Goal: Task Accomplishment & Management: Use online tool/utility

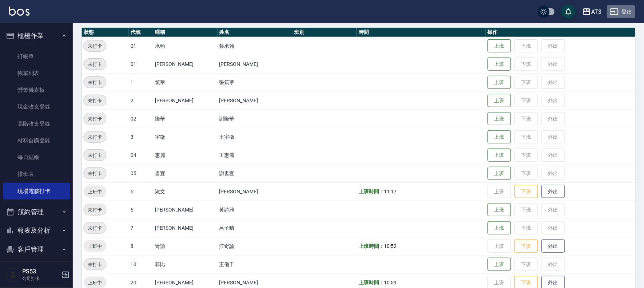
click at [628, 12] on button "登出" at bounding box center [621, 11] width 28 height 13
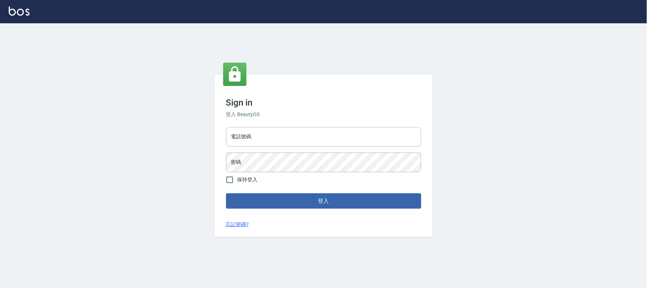
type input "032805930"
click at [265, 133] on input "032805930" at bounding box center [323, 137] width 195 height 20
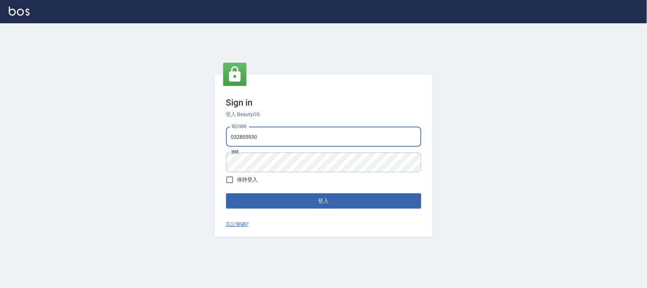
click at [265, 133] on input "032805930" at bounding box center [323, 137] width 195 height 20
type input "0912687699"
click at [226, 193] on button "登入" at bounding box center [323, 200] width 195 height 15
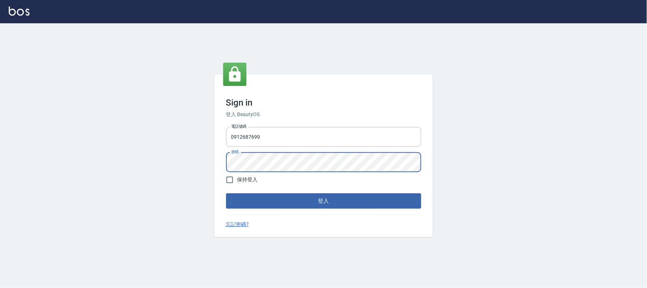
click at [226, 193] on button "登入" at bounding box center [323, 200] width 195 height 15
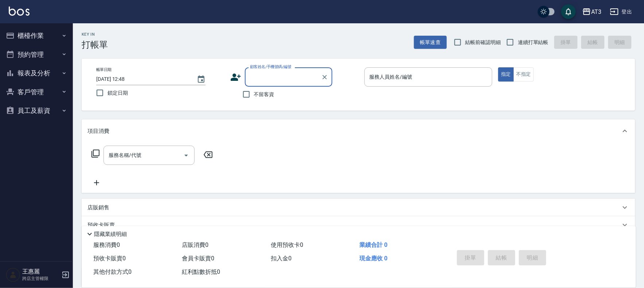
click at [41, 35] on button "櫃檯作業" at bounding box center [36, 35] width 67 height 19
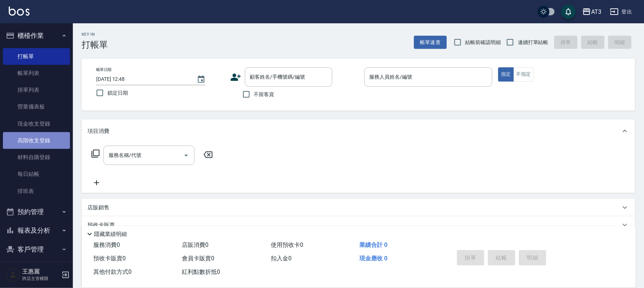
click at [47, 140] on link "高階收支登錄" at bounding box center [36, 140] width 67 height 17
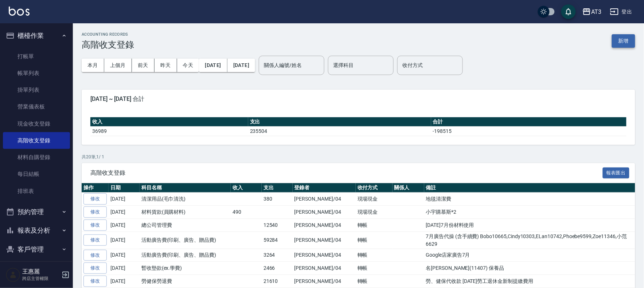
click at [628, 39] on button "新增" at bounding box center [623, 40] width 23 height 13
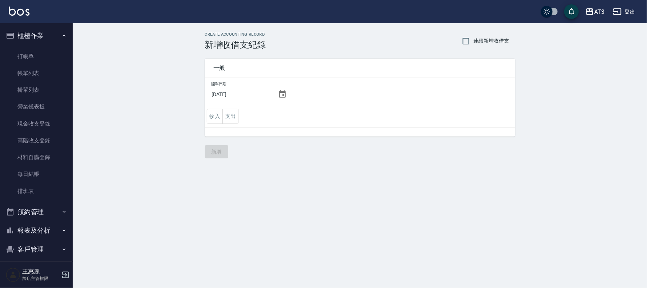
click at [280, 98] on div "[DATE]" at bounding box center [247, 95] width 80 height 20
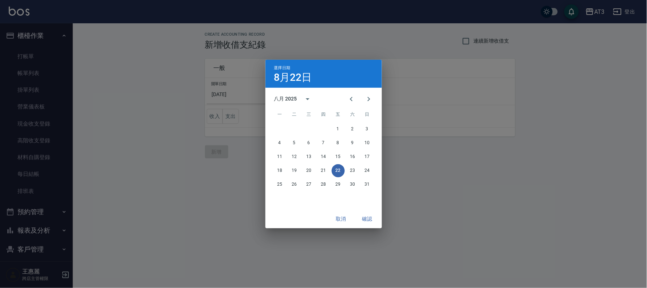
click at [282, 97] on div "八月 2025" at bounding box center [285, 99] width 23 height 8
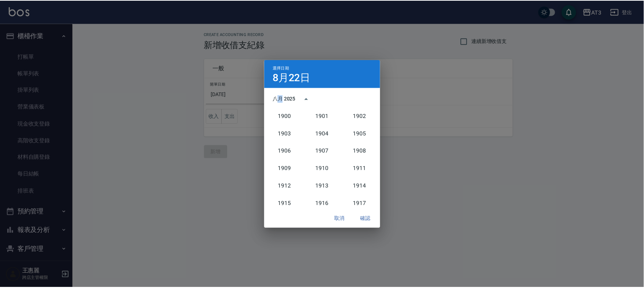
scroll to position [674, 0]
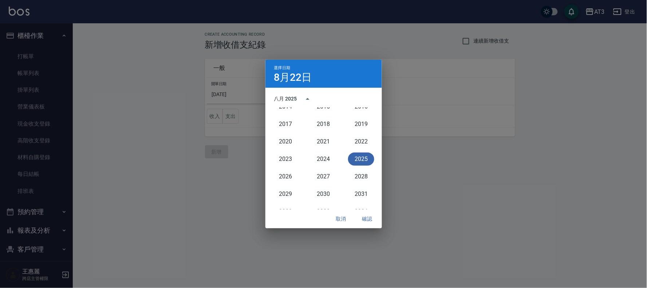
click at [430, 82] on div "選擇日期 8月22日 八月 2025 1900 1901 1902 1903 1904 1905 1906 1907 1908 1909 1910 1911 …" at bounding box center [323, 144] width 647 height 288
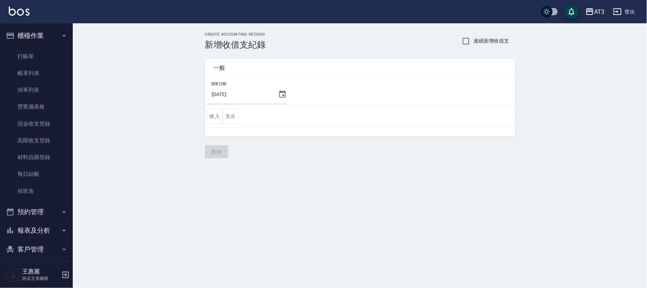
click at [287, 94] on icon at bounding box center [282, 94] width 9 height 9
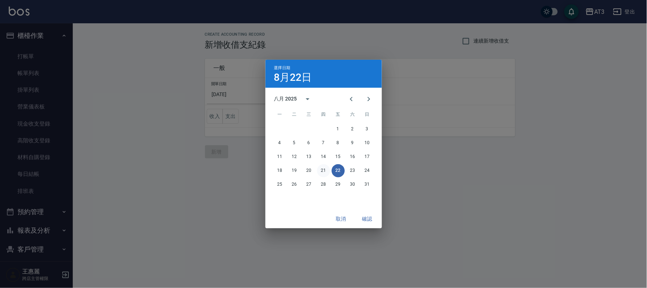
click at [327, 170] on button "21" at bounding box center [323, 170] width 13 height 13
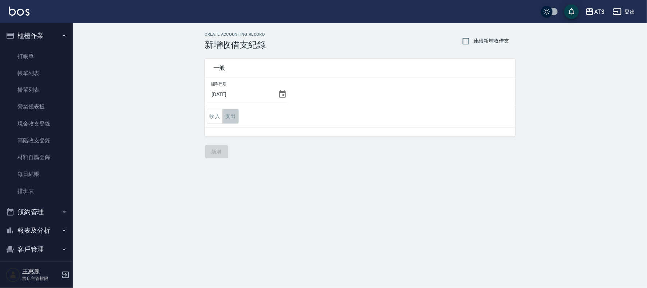
click at [226, 118] on button "支出" at bounding box center [231, 116] width 16 height 15
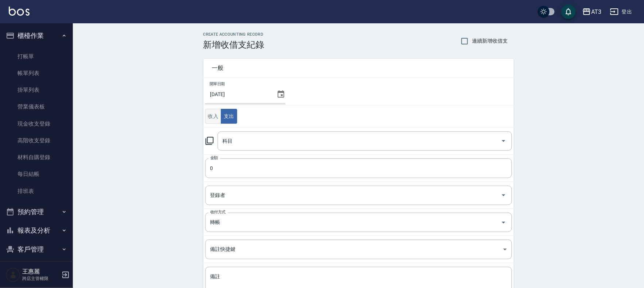
click at [209, 118] on button "收入" at bounding box center [213, 116] width 16 height 15
click at [228, 148] on div "科目" at bounding box center [365, 141] width 294 height 19
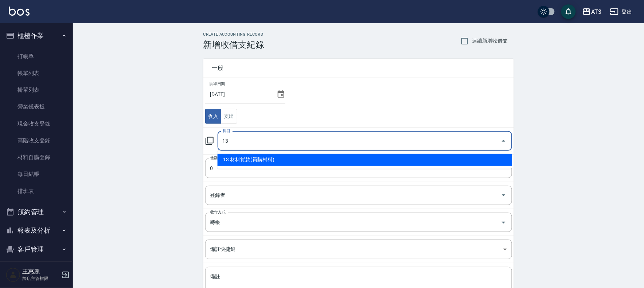
type input "13 材料貨款(員購材料)"
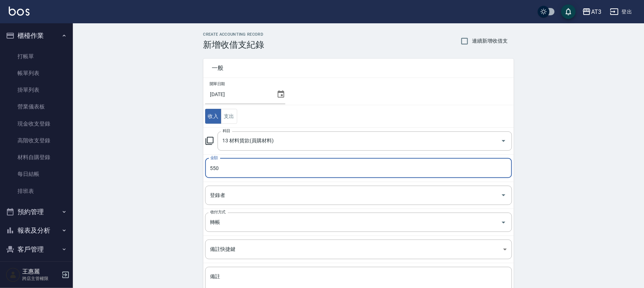
type input "550"
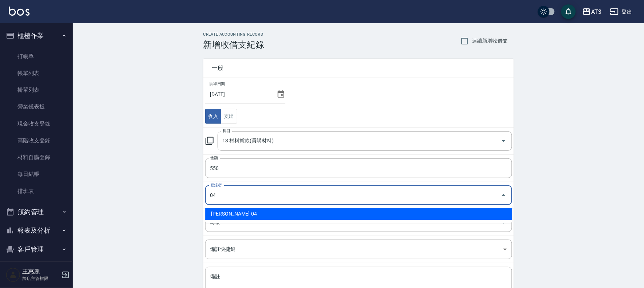
type input "王惠麗-04"
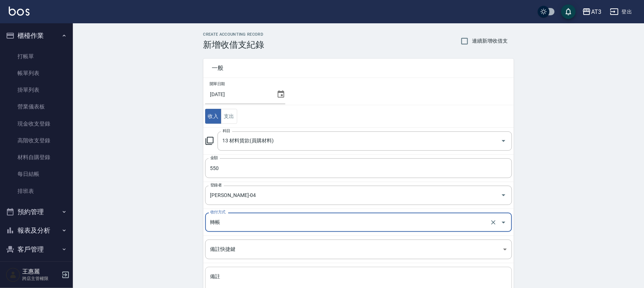
click at [261, 282] on textarea "備註" at bounding box center [358, 285] width 297 height 25
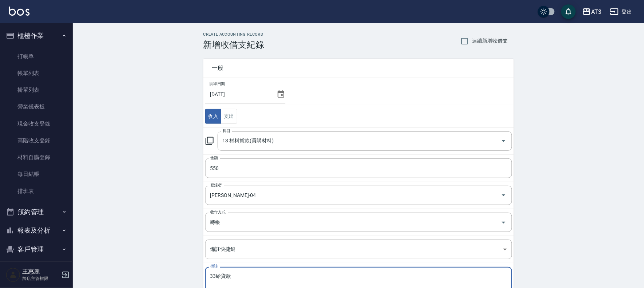
type textarea "33給貨款"
click at [286, 271] on div "33給貨款 x 備註" at bounding box center [358, 285] width 307 height 37
drag, startPoint x: 244, startPoint y: 276, endPoint x: 204, endPoint y: 278, distance: 40.1
click at [204, 278] on td "備註 33給貨款 x 備註" at bounding box center [358, 285] width 310 height 44
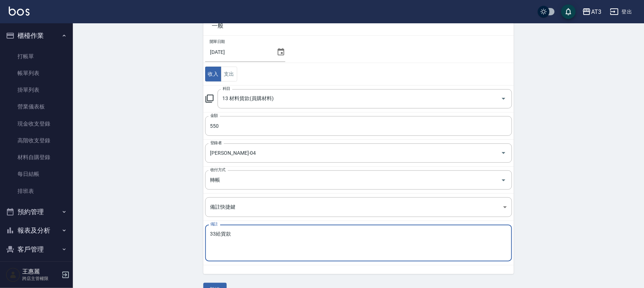
scroll to position [59, 0]
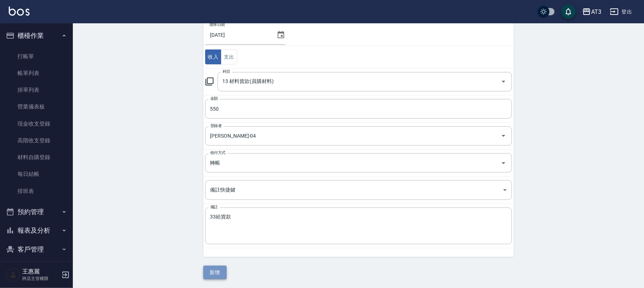
click at [211, 275] on button "新增" at bounding box center [214, 272] width 23 height 13
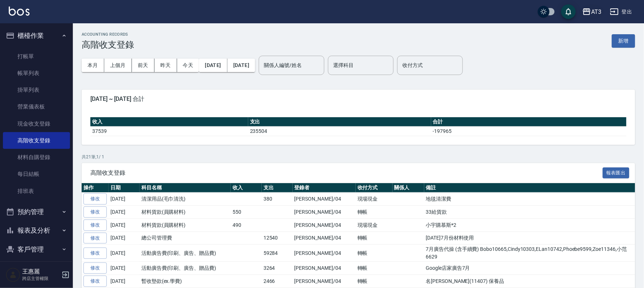
click at [592, 13] on div "AT3" at bounding box center [596, 11] width 10 height 9
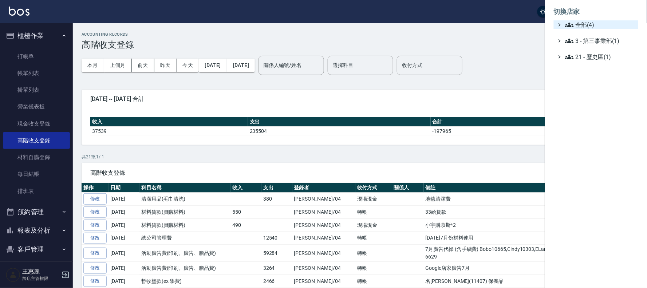
click at [581, 26] on span "全部(4)" at bounding box center [600, 24] width 70 height 9
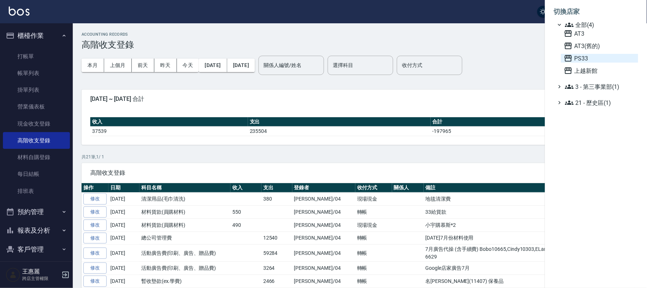
click at [571, 59] on icon at bounding box center [568, 58] width 9 height 9
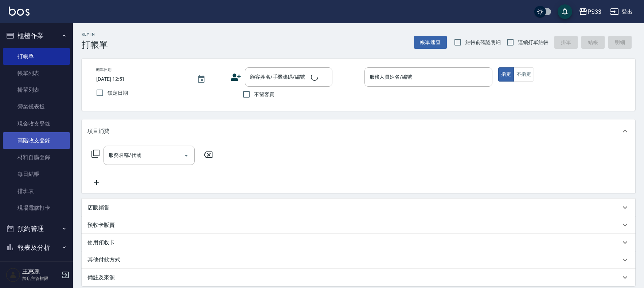
click at [42, 140] on link "高階收支登錄" at bounding box center [36, 140] width 67 height 17
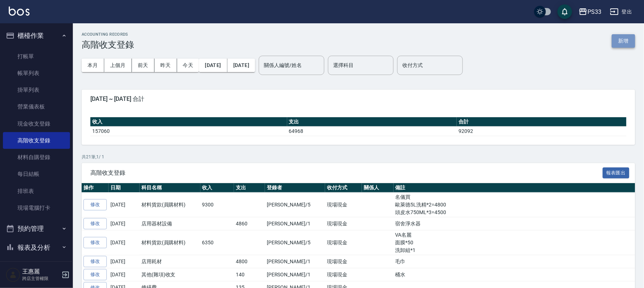
click at [628, 35] on button "新增" at bounding box center [623, 40] width 23 height 13
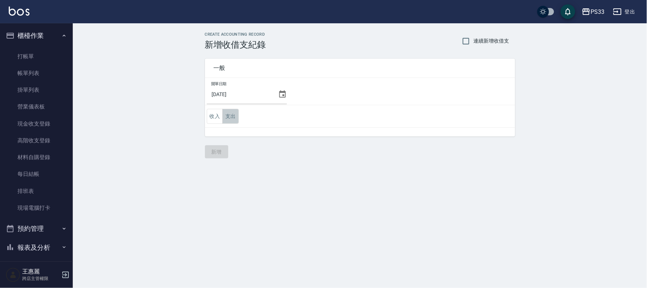
click at [231, 118] on button "支出" at bounding box center [231, 116] width 16 height 15
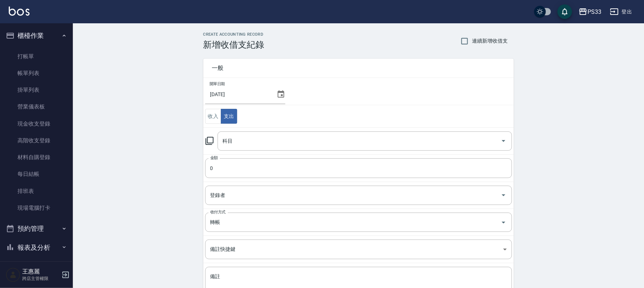
click at [282, 94] on icon at bounding box center [281, 94] width 9 height 9
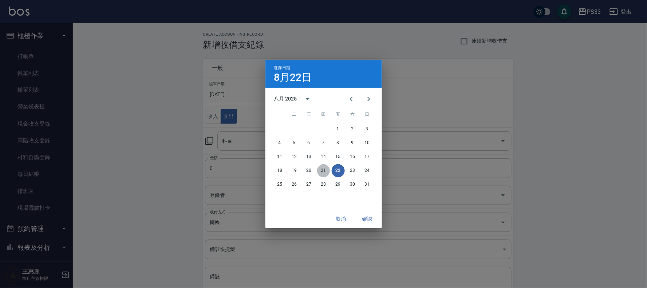
click at [325, 169] on button "21" at bounding box center [323, 170] width 13 height 13
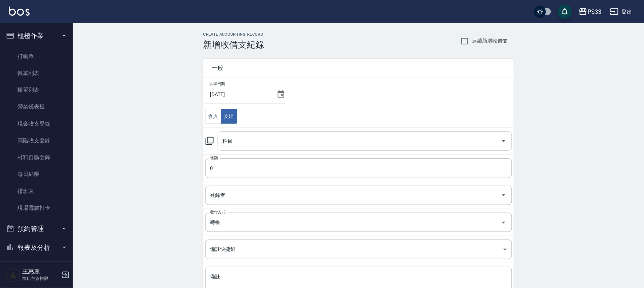
click at [259, 148] on div "科目" at bounding box center [365, 141] width 294 height 19
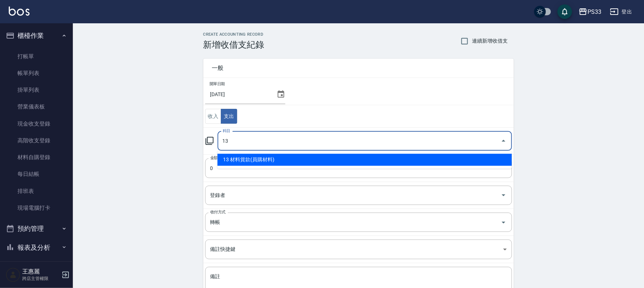
type input "13 材料貨款(員購材料)"
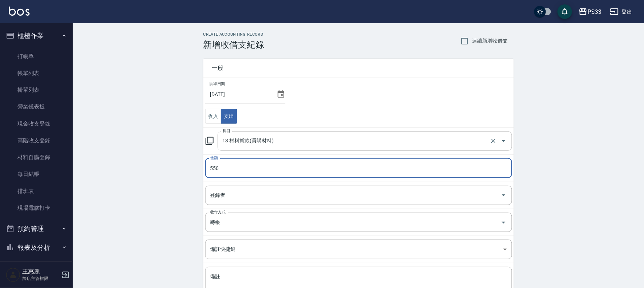
type input "550"
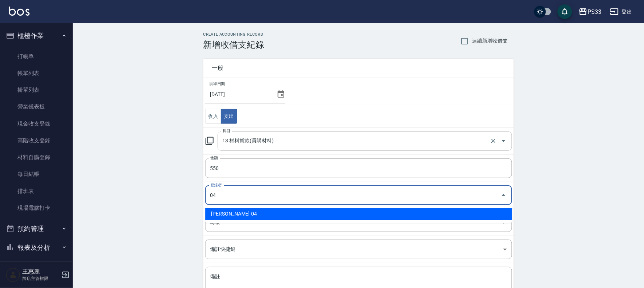
type input "王惠麗-04"
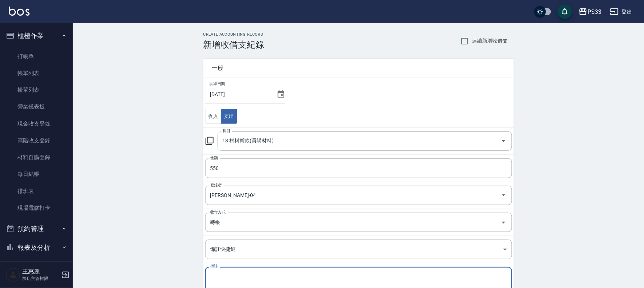
click at [238, 281] on textarea "備註" at bounding box center [358, 285] width 297 height 25
paste textarea "33給貨款"
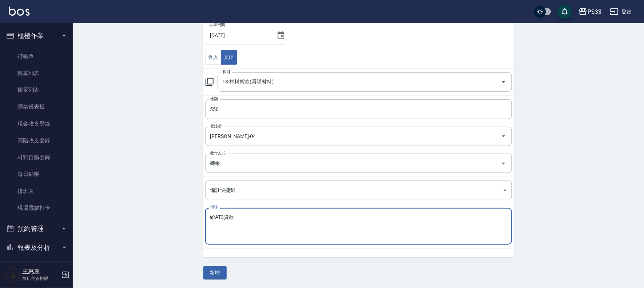
scroll to position [59, 0]
type textarea "給AT3貨款"
click at [215, 272] on button "新增" at bounding box center [214, 272] width 23 height 13
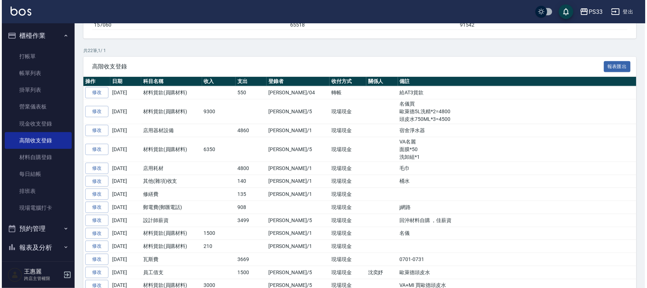
scroll to position [121, 0]
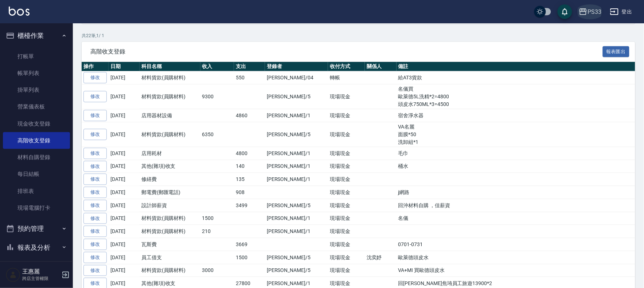
click at [595, 9] on div "PS33" at bounding box center [594, 11] width 14 height 9
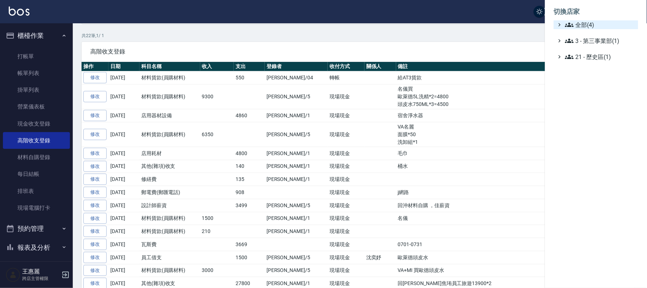
click at [568, 22] on icon at bounding box center [569, 24] width 9 height 9
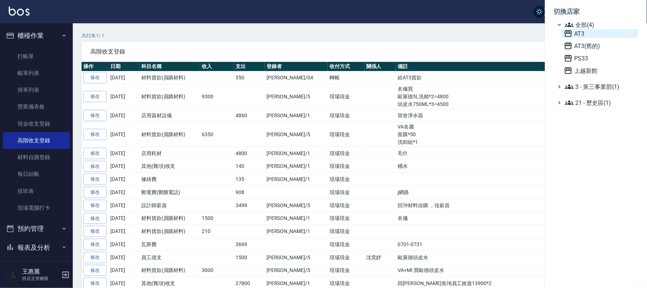
click at [578, 32] on span "AT3" at bounding box center [599, 33] width 71 height 9
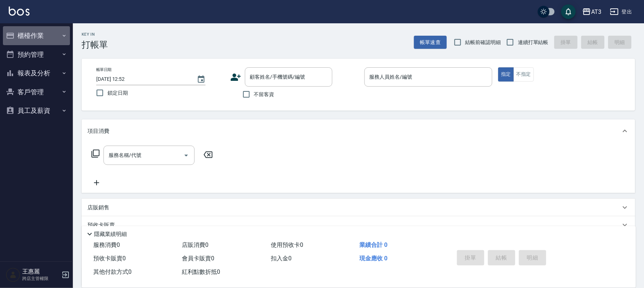
click at [28, 34] on button "櫃檯作業" at bounding box center [36, 35] width 67 height 19
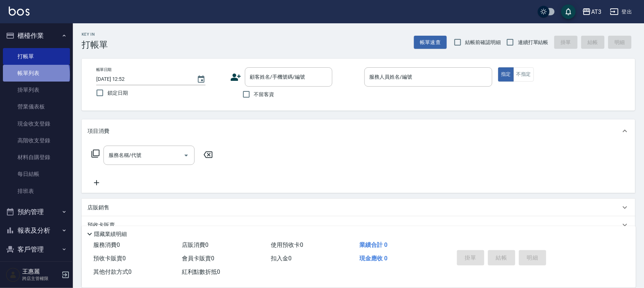
click at [35, 75] on link "帳單列表" at bounding box center [36, 73] width 67 height 17
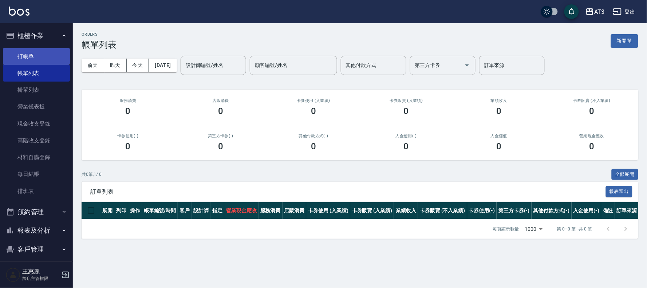
click at [29, 58] on link "打帳單" at bounding box center [36, 56] width 67 height 17
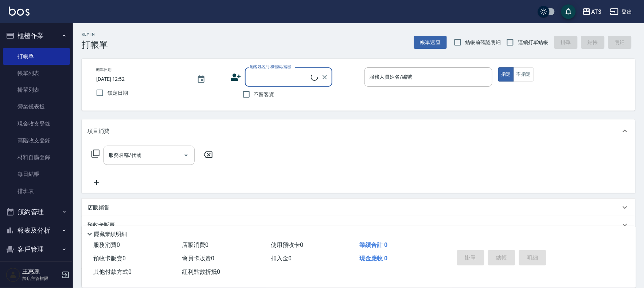
click at [34, 35] on button "櫃檯作業" at bounding box center [36, 35] width 67 height 19
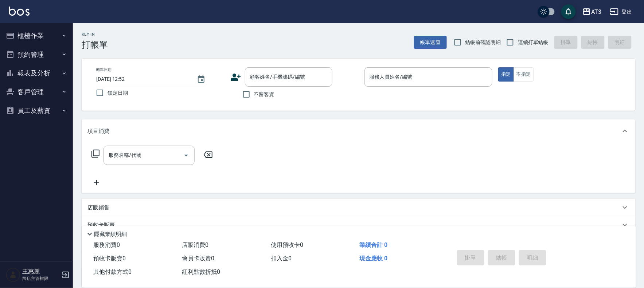
click at [32, 31] on button "櫃檯作業" at bounding box center [36, 35] width 67 height 19
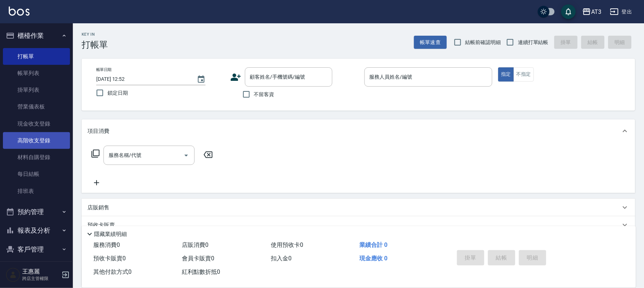
click at [33, 141] on link "高階收支登錄" at bounding box center [36, 140] width 67 height 17
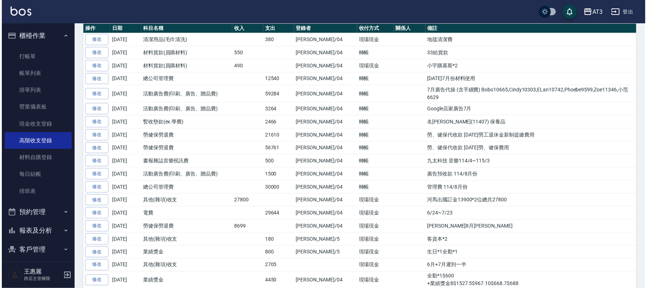
scroll to position [162, 0]
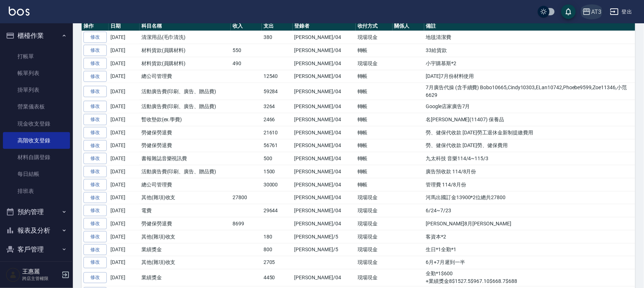
click at [587, 15] on icon "button" at bounding box center [586, 11] width 9 height 9
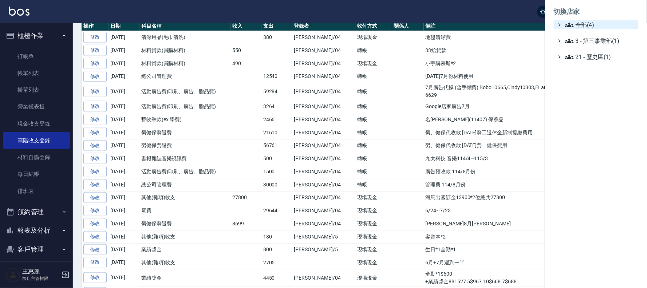
click at [585, 23] on span "全部(4)" at bounding box center [600, 24] width 70 height 9
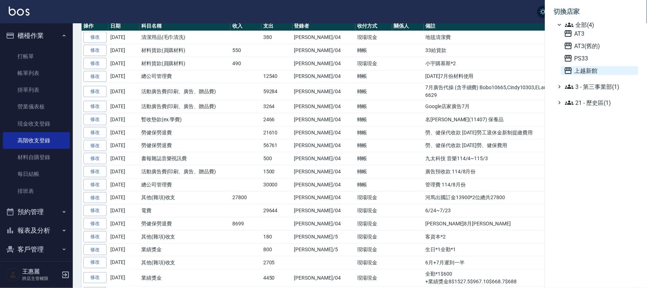
click at [582, 70] on span "上越新館" at bounding box center [599, 70] width 71 height 9
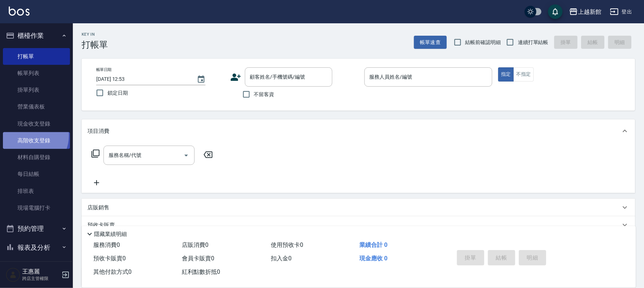
click at [29, 136] on link "高階收支登錄" at bounding box center [36, 140] width 67 height 17
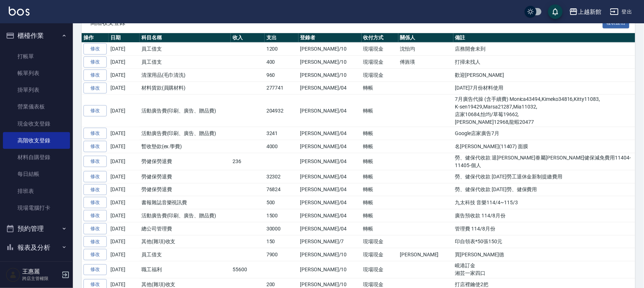
scroll to position [162, 0]
